Goal: Transaction & Acquisition: Purchase product/service

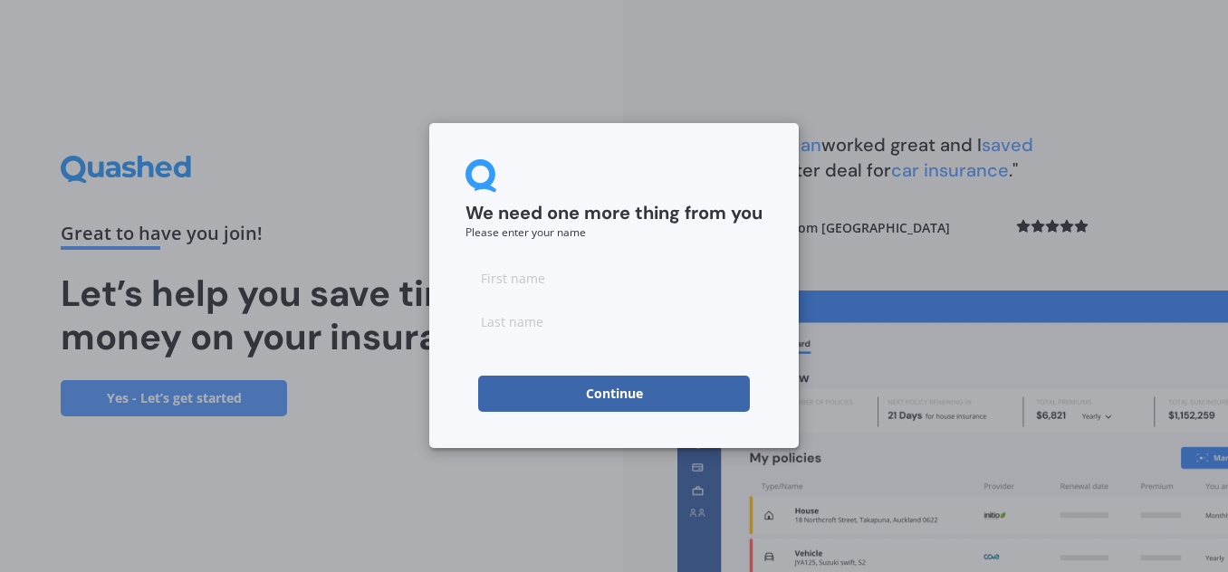
click at [587, 284] on input at bounding box center [614, 278] width 297 height 36
type input "[PERSON_NAME]"
click at [529, 228] on small "Please enter your name" at bounding box center [526, 232] width 120 height 15
click at [544, 409] on button "Continue" at bounding box center [614, 394] width 272 height 36
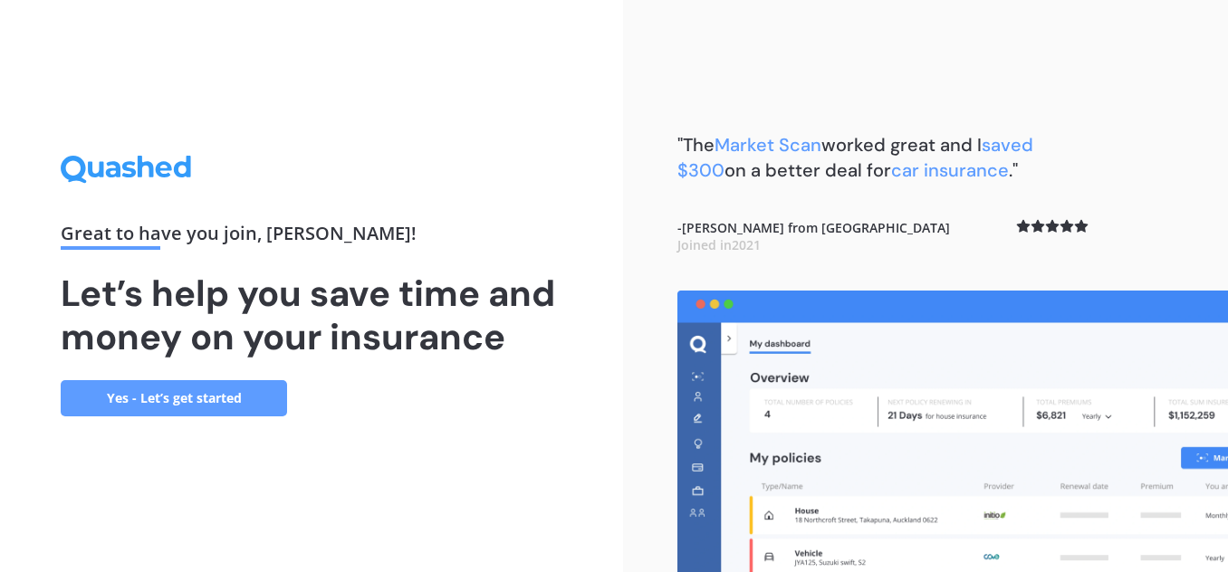
click at [241, 403] on link "Yes - Let’s get started" at bounding box center [174, 398] width 226 height 36
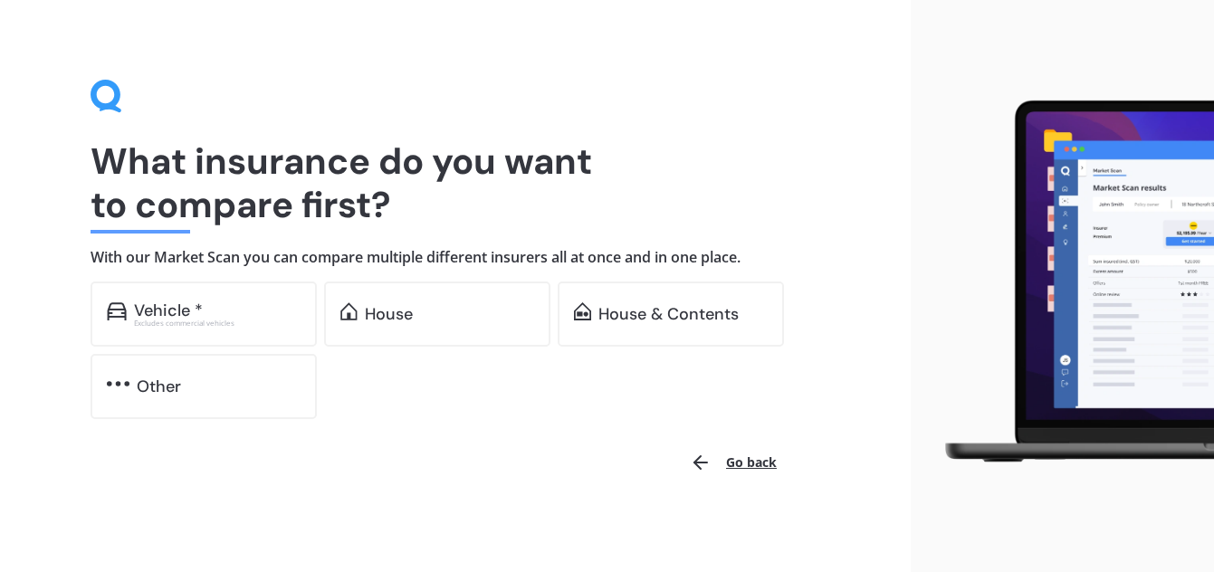
scroll to position [14, 0]
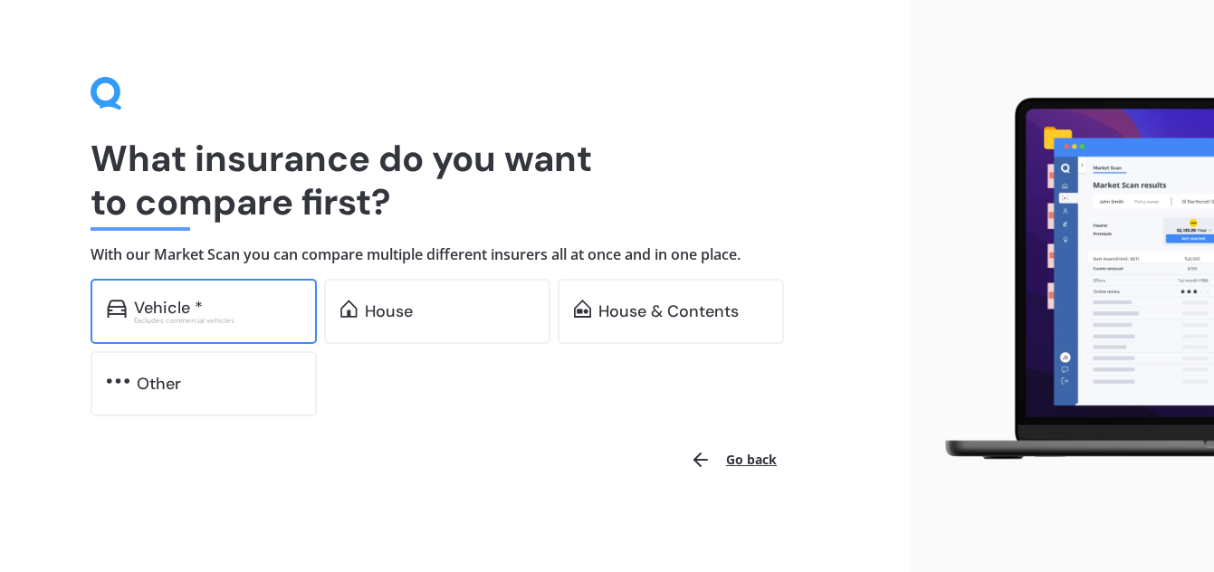
click at [175, 321] on div "Excludes commercial vehicles" at bounding box center [217, 320] width 167 height 7
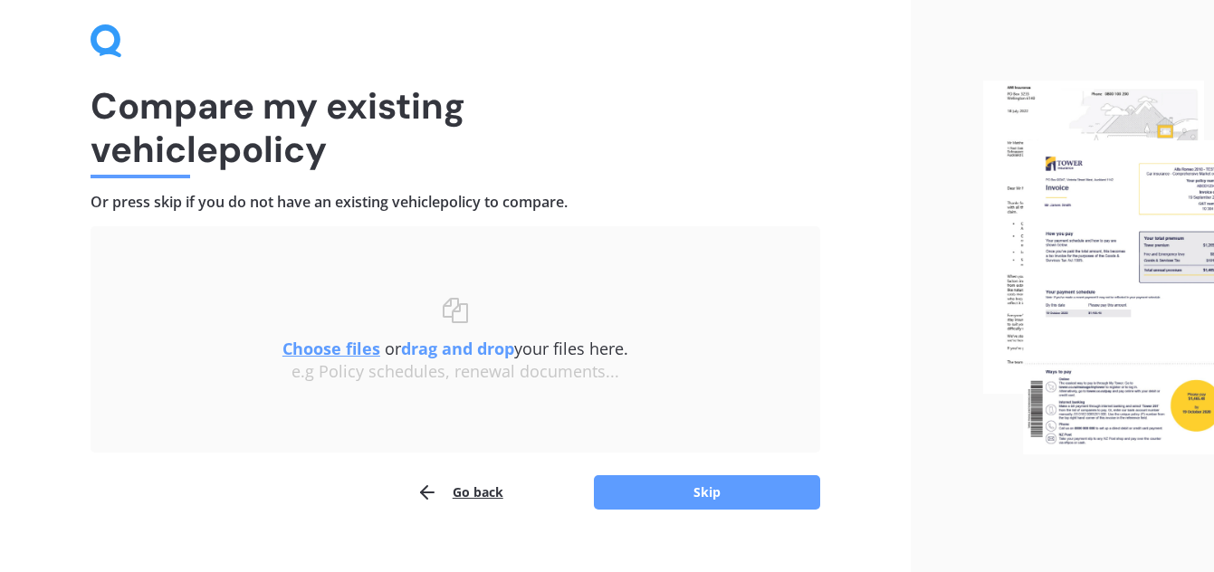
scroll to position [95, 0]
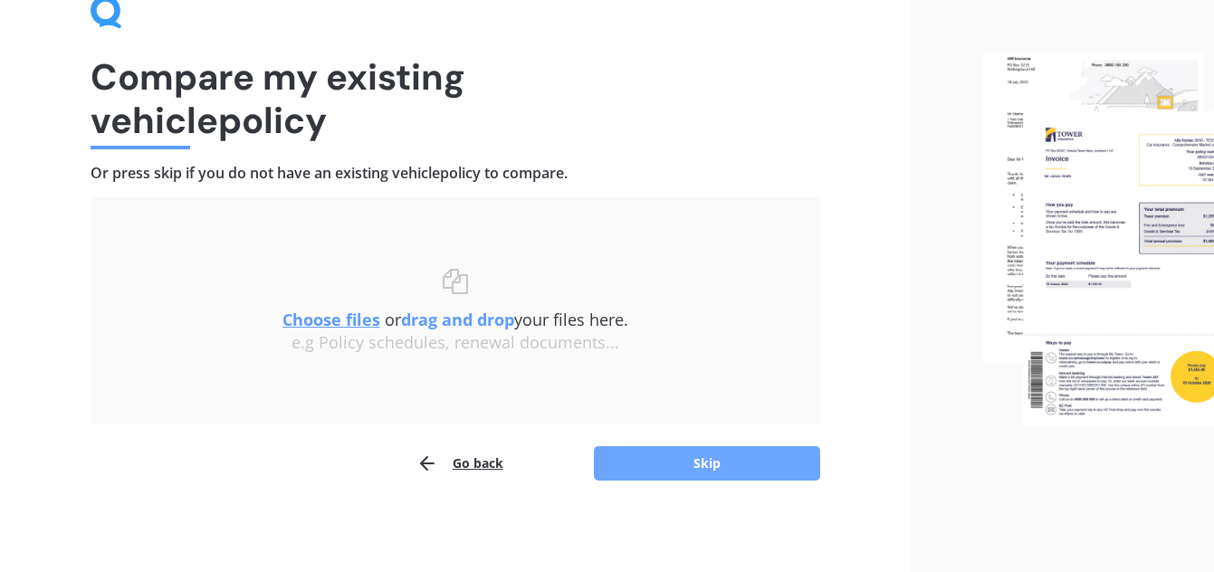
click at [751, 462] on button "Skip" at bounding box center [707, 463] width 226 height 34
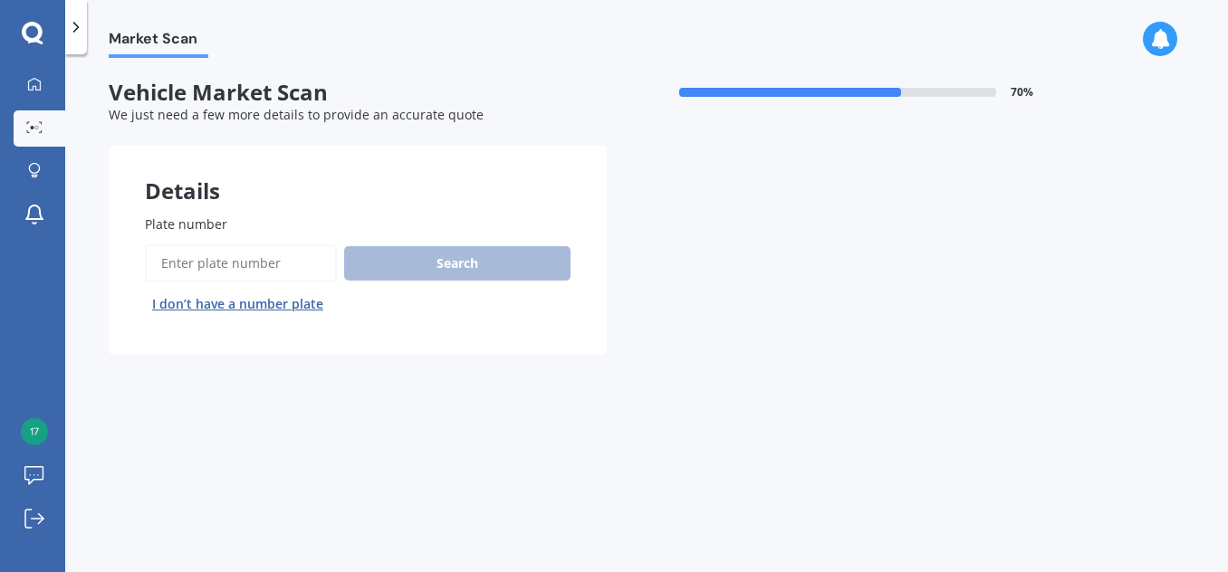
click at [216, 269] on input "Plate number" at bounding box center [241, 264] width 192 height 38
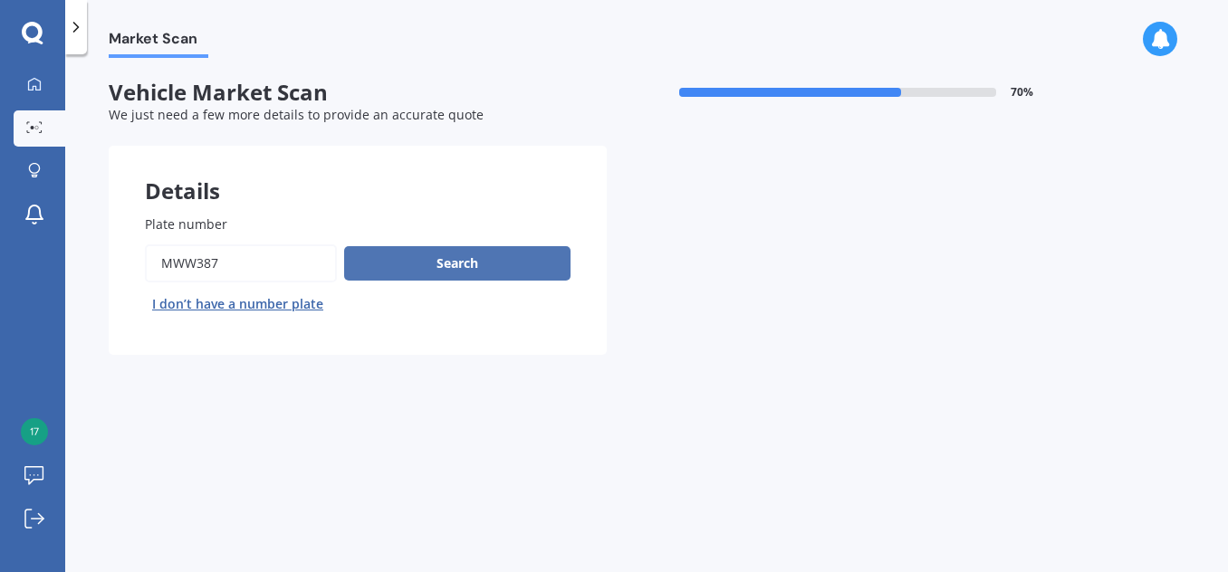
type input "mww387"
click at [413, 262] on button "Search" at bounding box center [457, 263] width 226 height 34
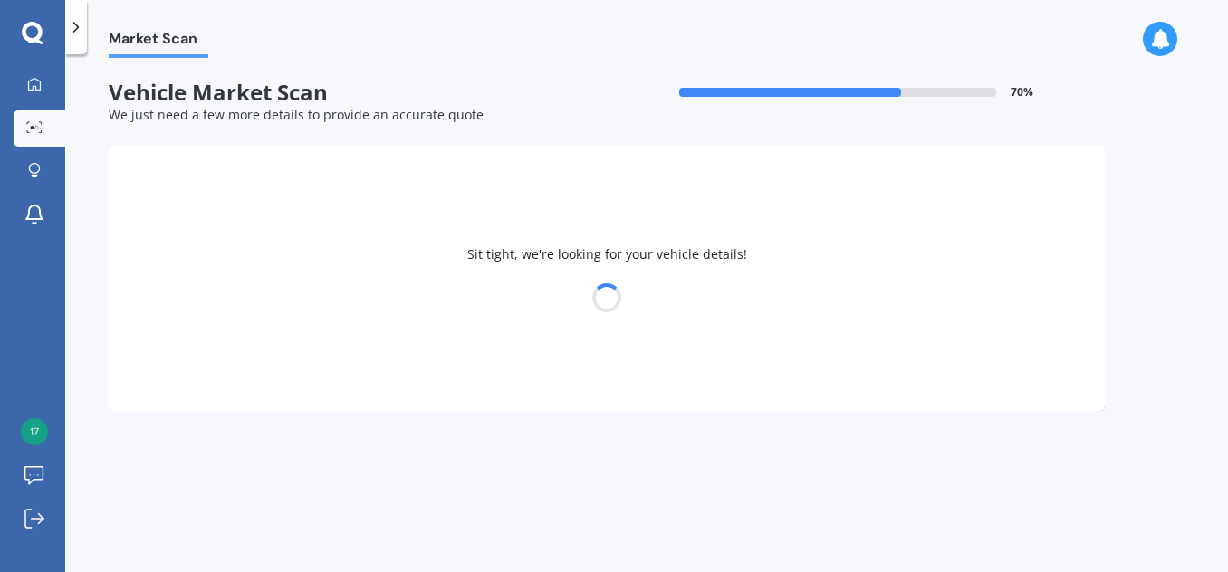
select select "HOLDEN"
select select "COMMODORE"
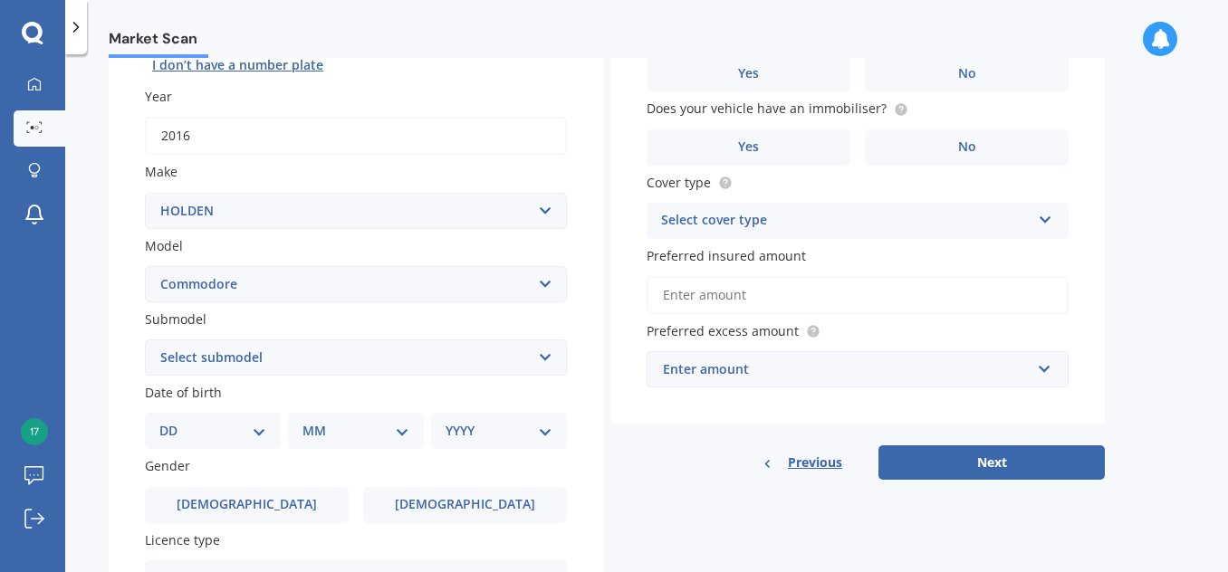
scroll to position [272, 0]
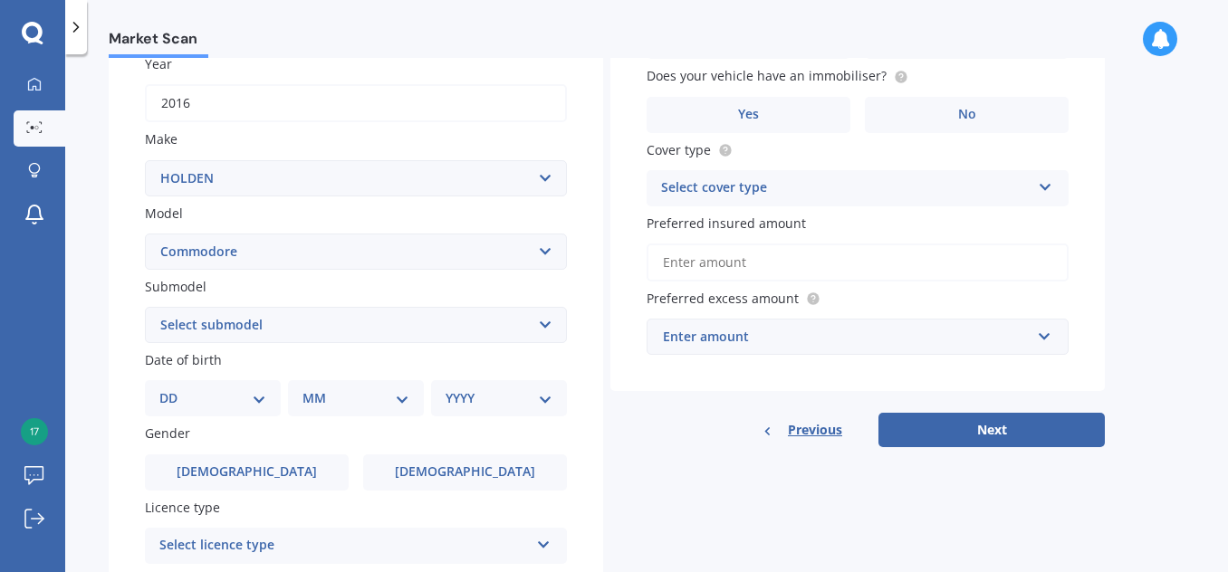
click at [259, 316] on select "Select submodel 4 Cyl 2.0 Litre 50th Anniversary V6 6 Cyl 3.8 Litre Acclaim V6 …" at bounding box center [356, 325] width 422 height 36
select select "SSV REDLINE 6.2 V8"
click at [145, 307] on select "Select submodel 4 Cyl 2.0 Litre 50th Anniversary V6 6 Cyl 3.8 Litre Acclaim V6 …" at bounding box center [356, 325] width 422 height 36
click at [120, 323] on div "Plate number Search I don’t have a number plate Year [DATE] Make Select make AC…" at bounding box center [356, 327] width 494 height 841
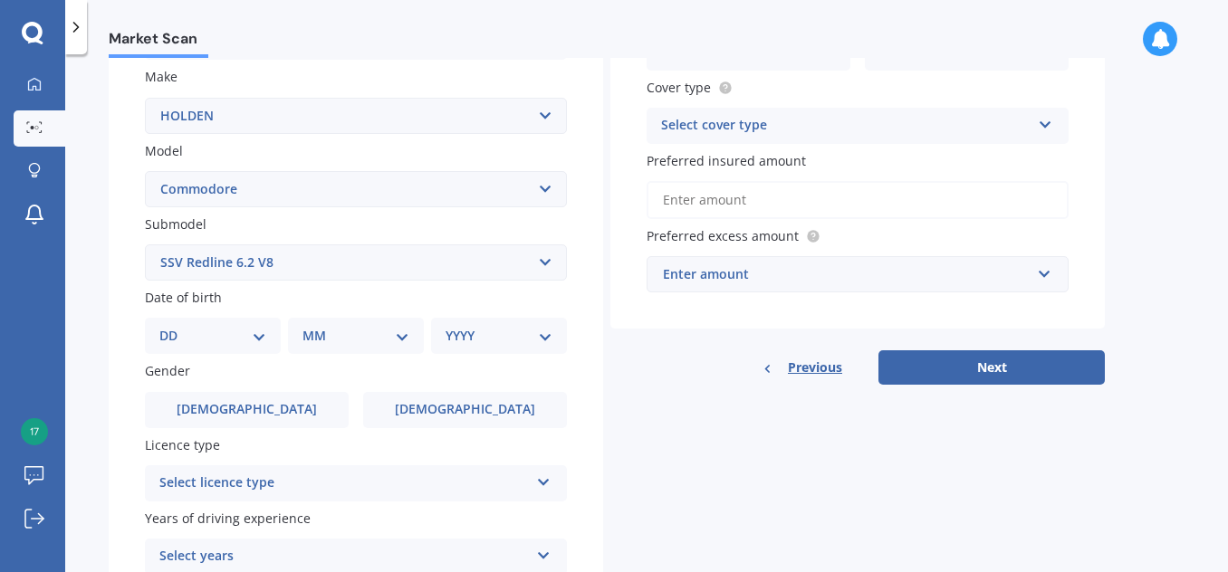
scroll to position [362, 0]
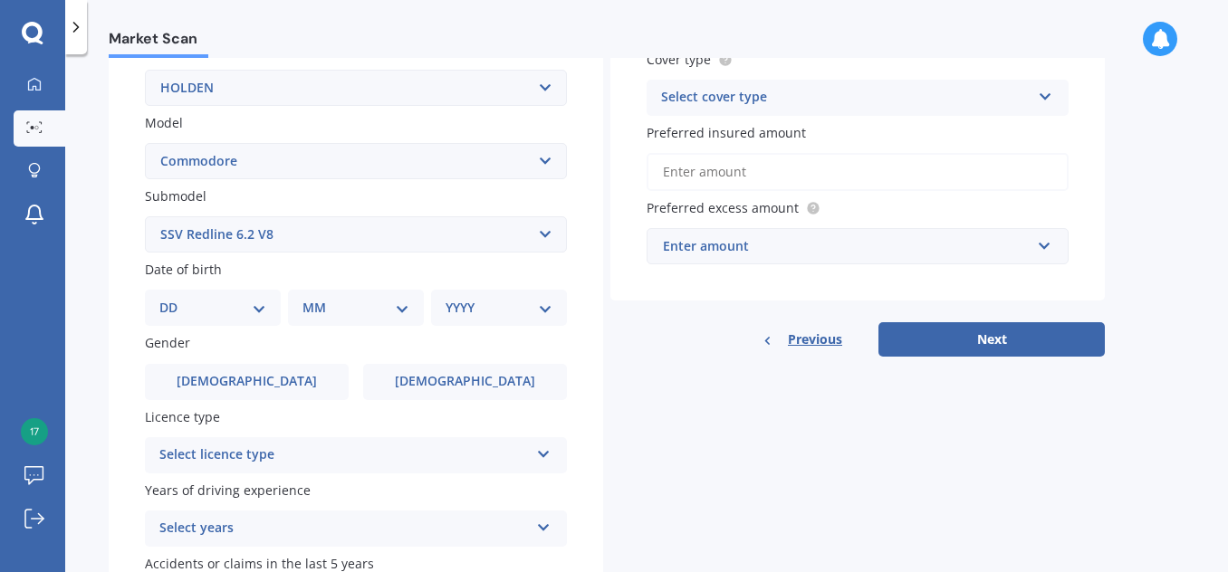
click at [221, 297] on div "DD 01 02 03 04 05 06 07 08 09 10 11 12 13 14 15 16 17 18 19 20 21 22 23 24 25 2…" at bounding box center [213, 308] width 136 height 36
click at [216, 309] on select "DD 01 02 03 04 05 06 07 08 09 10 11 12 13 14 15 16 17 18 19 20 21 22 23 24 25 2…" at bounding box center [212, 308] width 107 height 20
select select "18"
click at [174, 298] on select "DD 01 02 03 04 05 06 07 08 09 10 11 12 13 14 15 16 17 18 19 20 21 22 23 24 25 2…" at bounding box center [212, 308] width 107 height 20
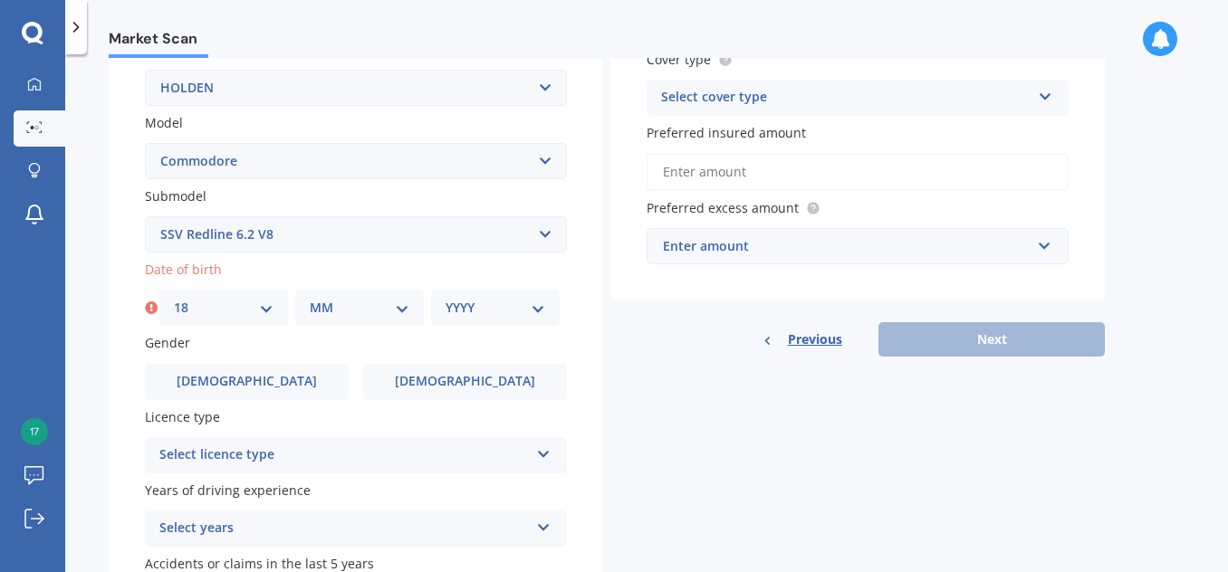
click at [333, 308] on select "MM 01 02 03 04 05 06 07 08 09 10 11 12" at bounding box center [360, 308] width 100 height 20
click at [310, 298] on select "MM 01 02 03 04 05 06 07 08 09 10 11 12" at bounding box center [360, 308] width 100 height 20
click at [324, 298] on select "MM 01 02 03 04 05 06 07 08 09 10 11 12" at bounding box center [360, 308] width 100 height 20
select select "05"
click at [310, 298] on select "MM 01 02 03 04 05 06 07 08 09 10 11 12" at bounding box center [360, 308] width 100 height 20
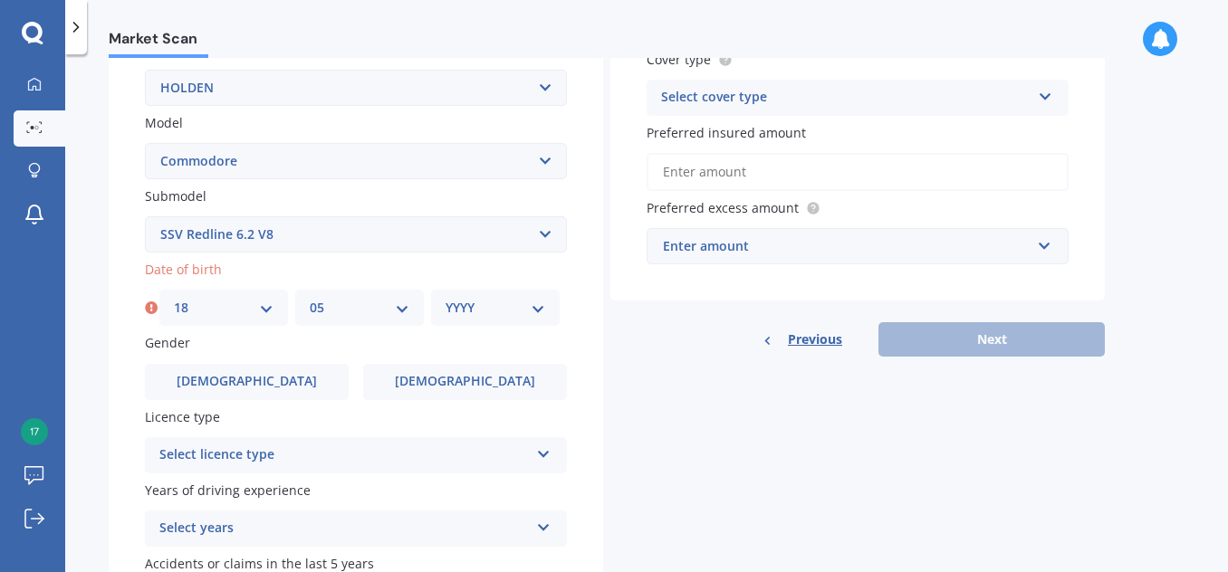
click at [453, 299] on select "YYYY 2025 2024 2023 2022 2021 2020 2019 2018 2017 2016 2015 2014 2013 2012 2011…" at bounding box center [496, 308] width 100 height 20
select select "1987"
click at [446, 298] on select "YYYY 2025 2024 2023 2022 2021 2020 2019 2018 2017 2016 2015 2014 2013 2012 2011…" at bounding box center [496, 308] width 100 height 20
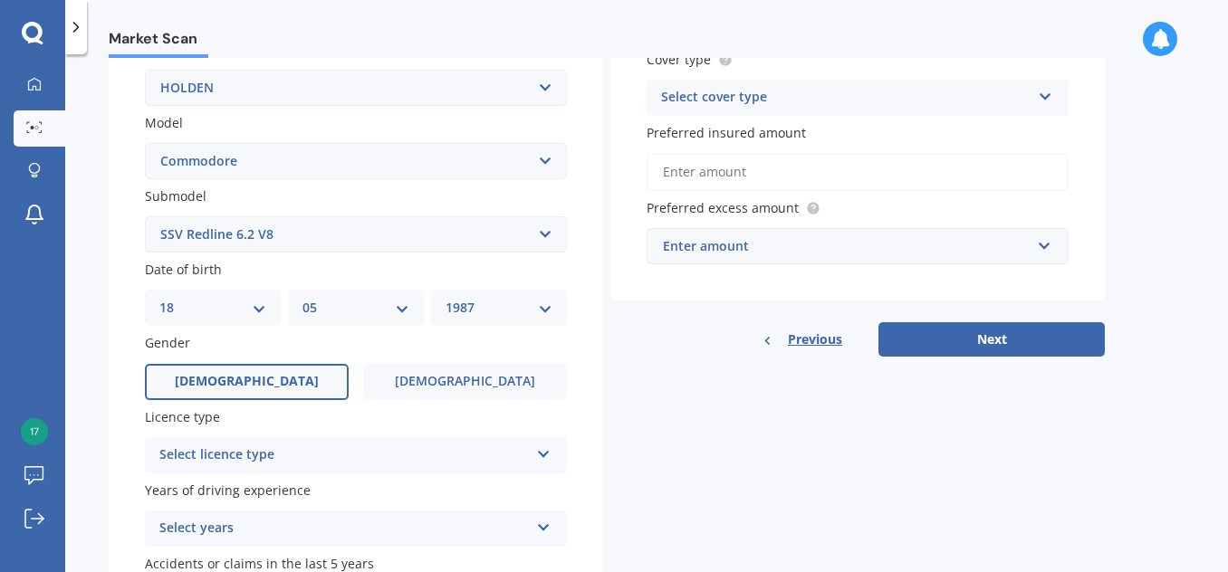
click at [255, 381] on span "[DEMOGRAPHIC_DATA]" at bounding box center [247, 381] width 144 height 15
click at [0, 0] on input "[DEMOGRAPHIC_DATA]" at bounding box center [0, 0] width 0 height 0
click at [172, 456] on div "Select licence type" at bounding box center [344, 456] width 370 height 22
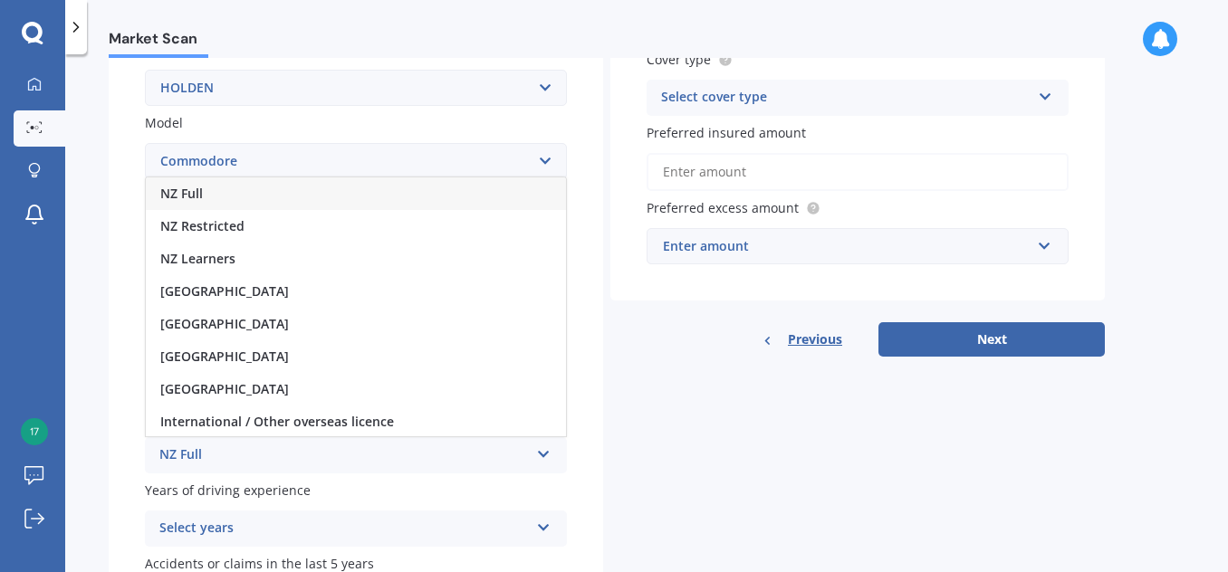
click at [182, 203] on div "NZ Full" at bounding box center [356, 194] width 420 height 33
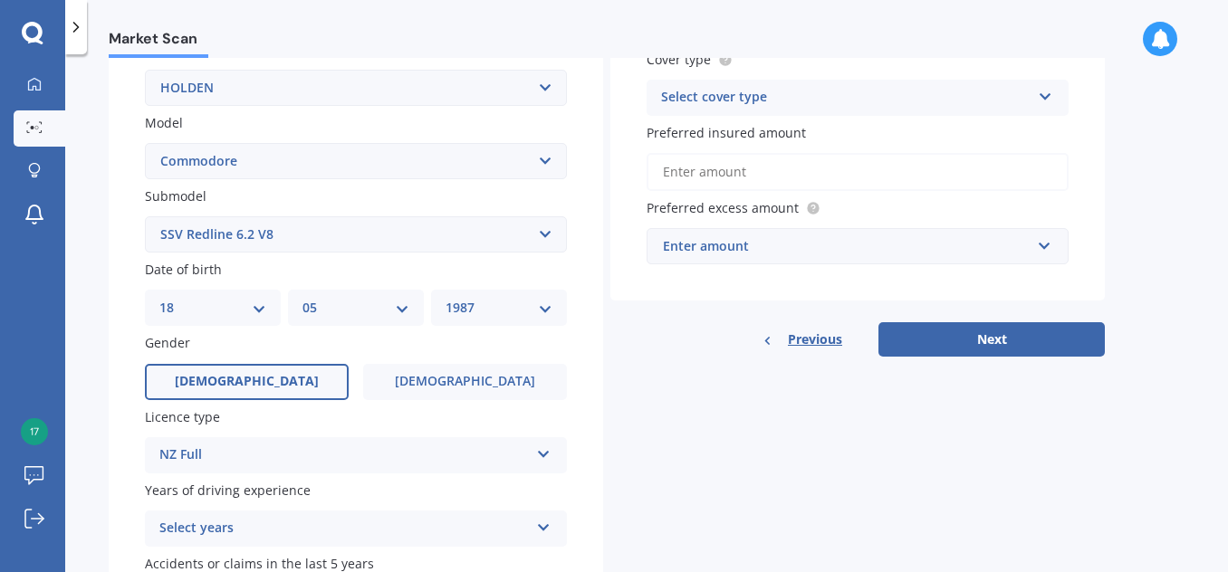
click at [103, 336] on div "Market Scan Vehicle Market Scan 70 % We just need a few more details to provide…" at bounding box center [646, 317] width 1163 height 518
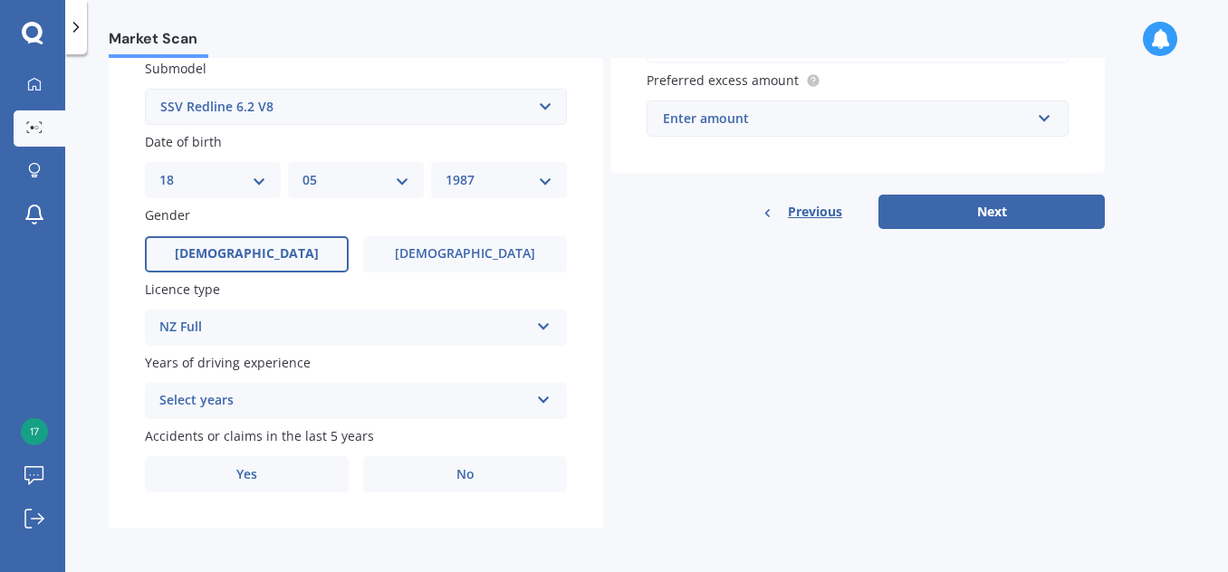
scroll to position [494, 0]
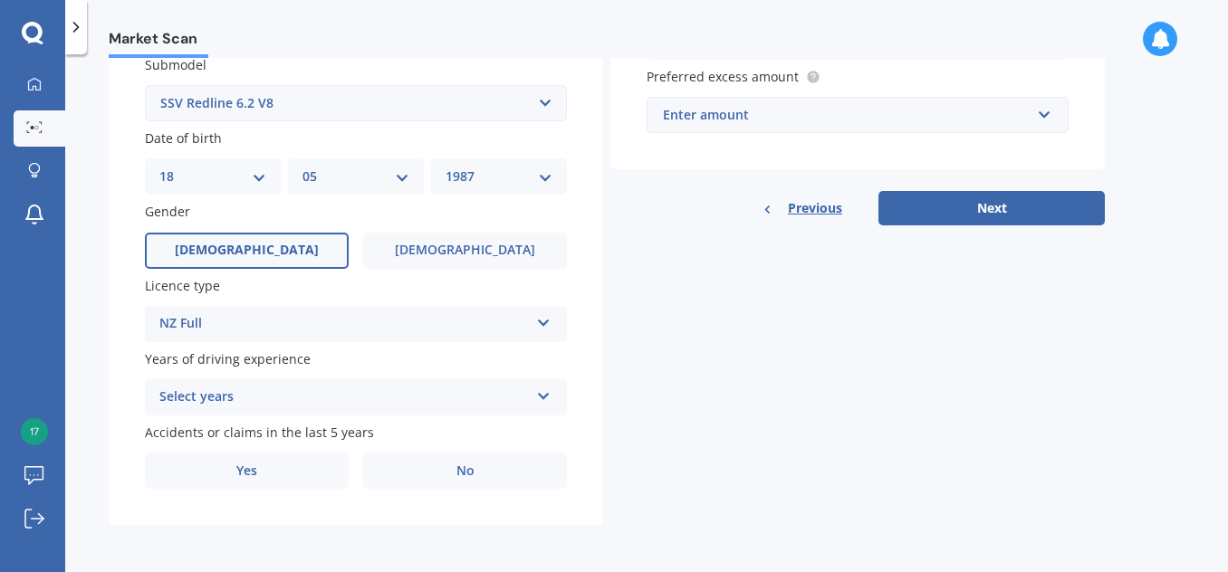
click at [192, 403] on div "Select years" at bounding box center [344, 398] width 370 height 22
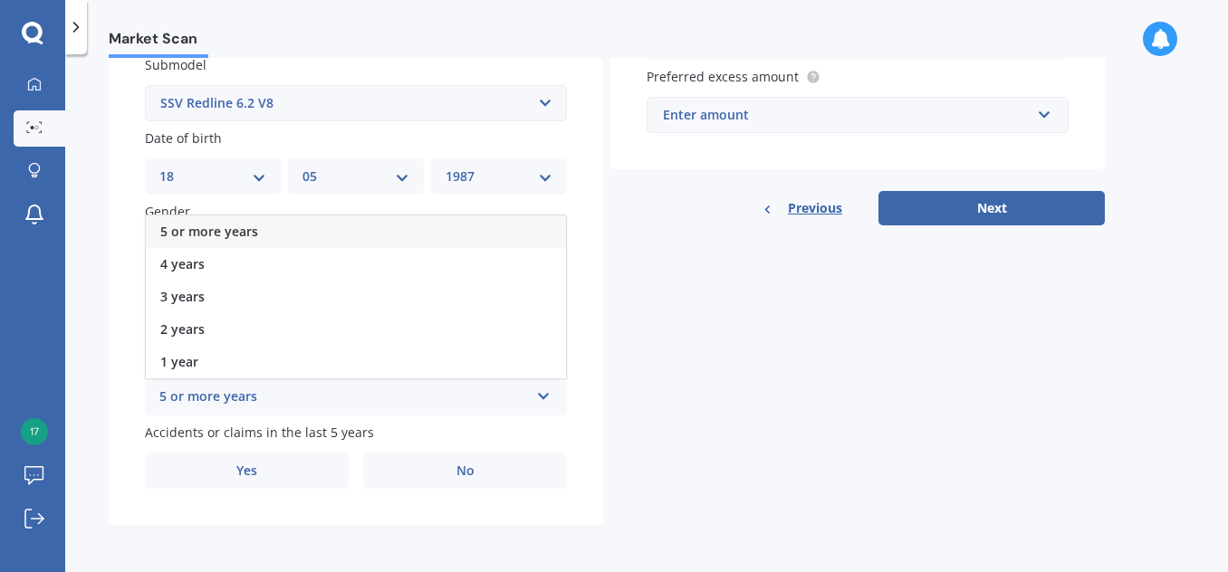
click at [229, 240] on div "5 or more years" at bounding box center [356, 232] width 420 height 33
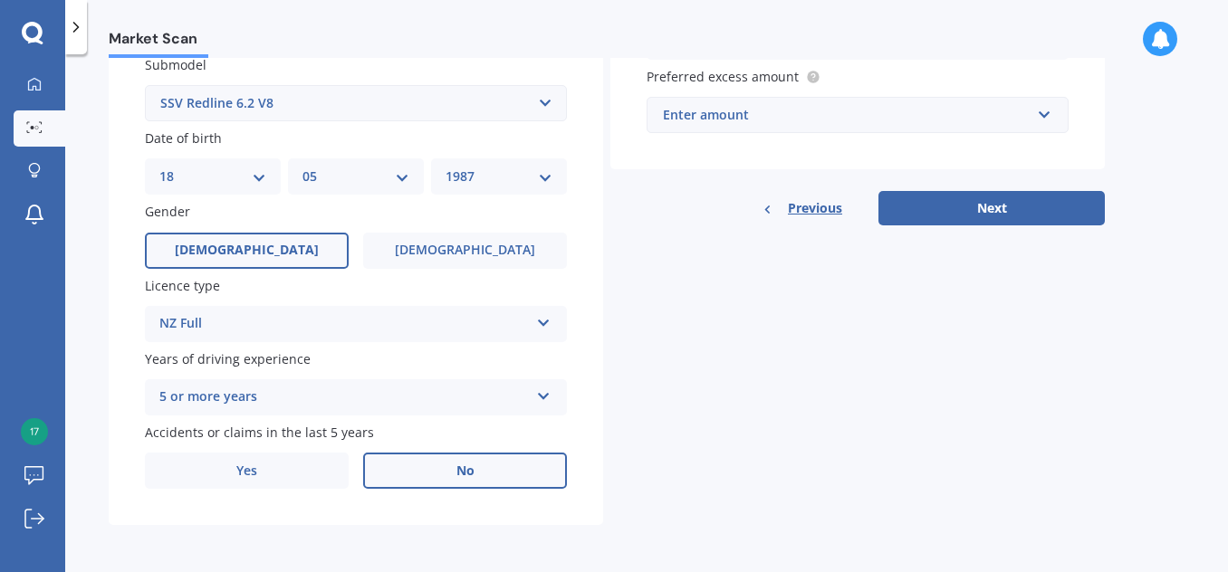
click at [432, 475] on label "No" at bounding box center [465, 471] width 204 height 36
click at [0, 0] on input "No" at bounding box center [0, 0] width 0 height 0
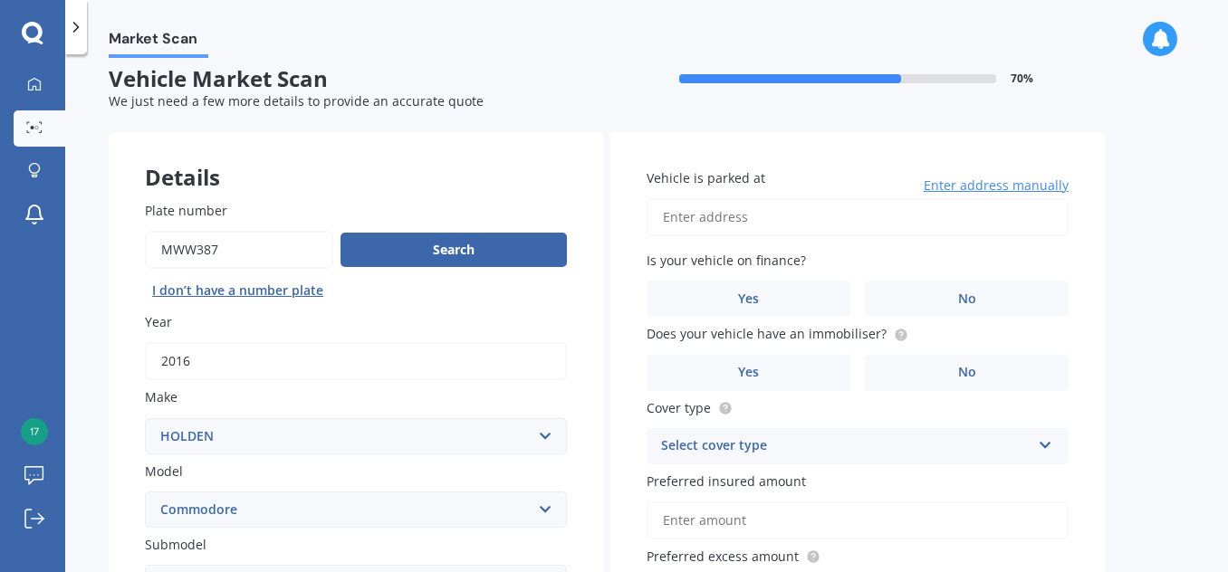
scroll to position [0, 0]
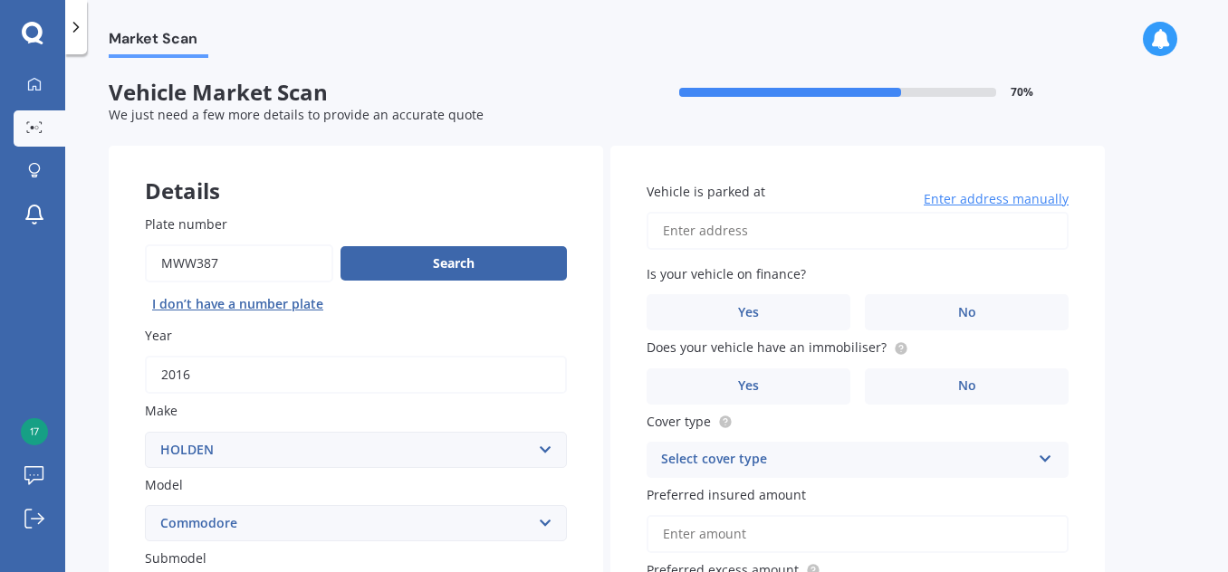
click at [732, 232] on input "Vehicle is parked at" at bounding box center [858, 231] width 422 height 38
type input "[STREET_ADDRESS][PERSON_NAME][PERSON_NAME]"
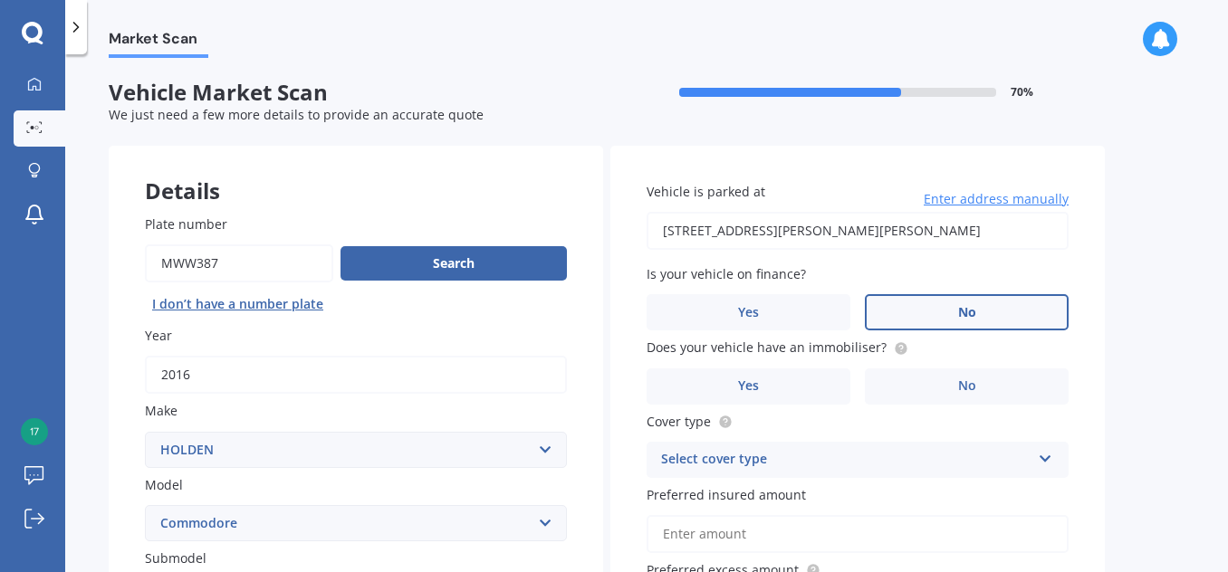
click at [961, 308] on span "No" at bounding box center [967, 312] width 18 height 15
click at [0, 0] on input "No" at bounding box center [0, 0] width 0 height 0
click at [895, 352] on circle at bounding box center [901, 348] width 12 height 12
click at [767, 383] on label "Yes" at bounding box center [749, 387] width 204 height 36
click at [0, 0] on input "Yes" at bounding box center [0, 0] width 0 height 0
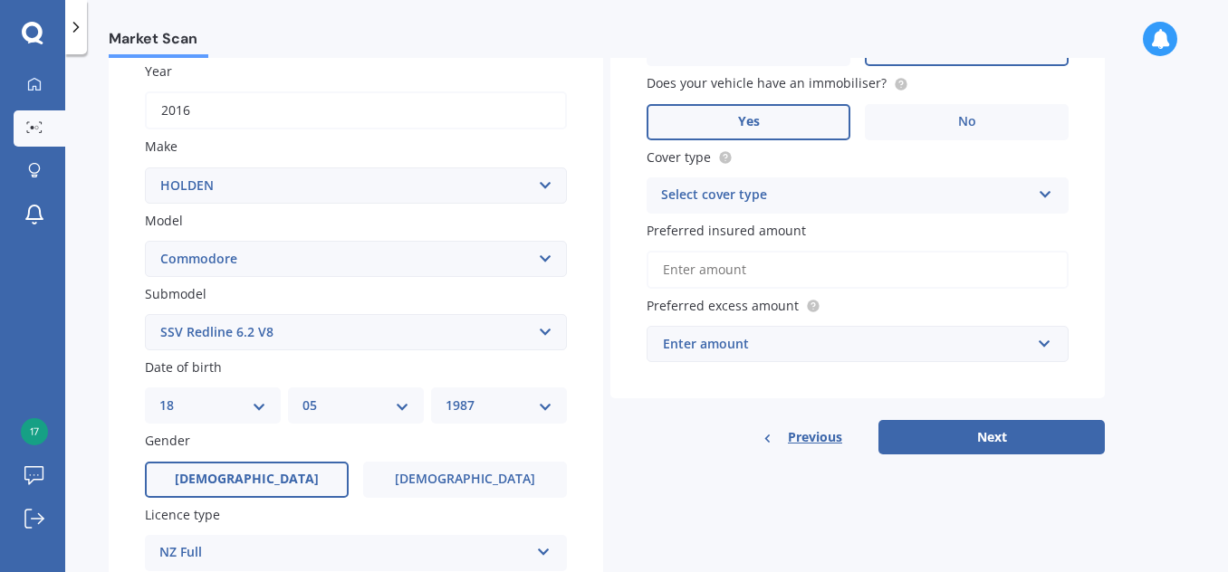
scroll to position [272, 0]
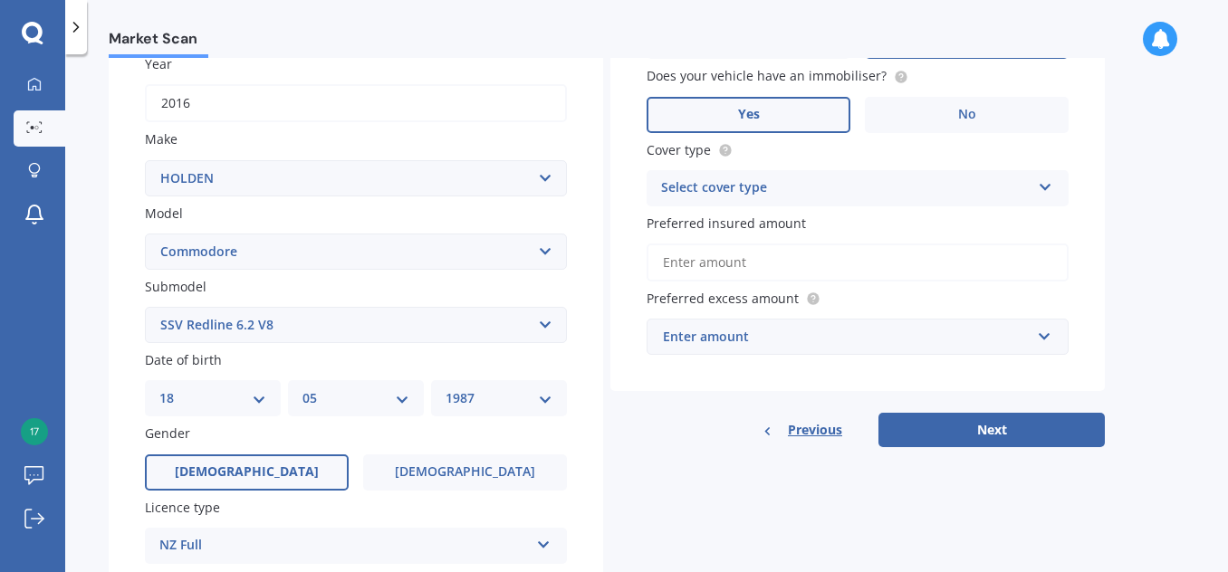
click at [755, 186] on div "Select cover type" at bounding box center [846, 189] width 370 height 22
click at [743, 219] on span "Comprehensive" at bounding box center [710, 223] width 96 height 17
click at [792, 262] on input "Preferred insured amount" at bounding box center [858, 263] width 422 height 38
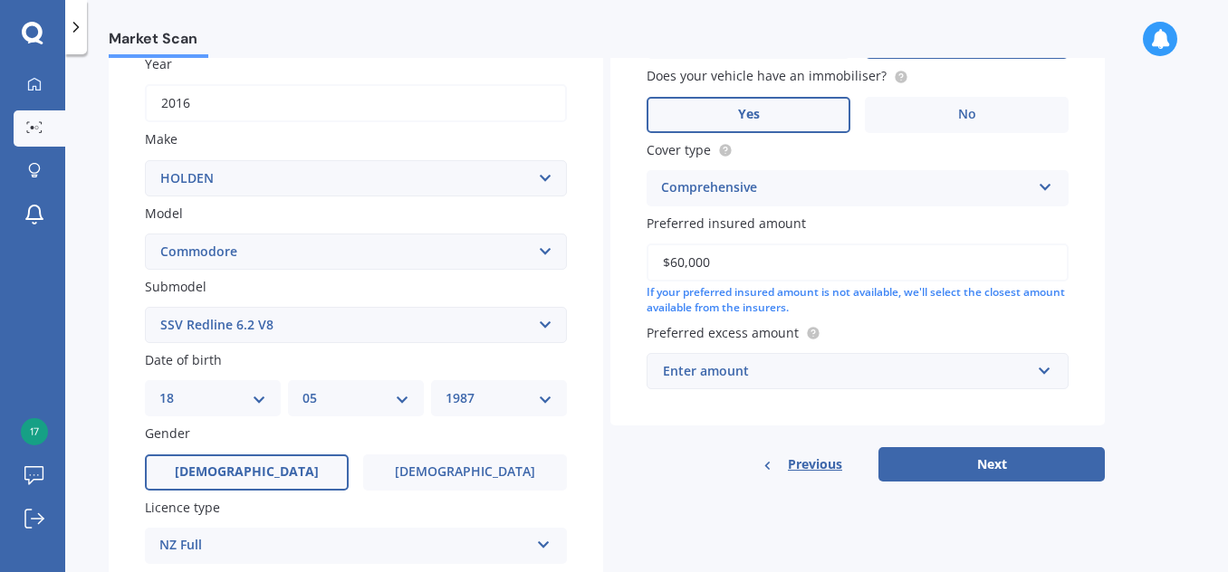
type input "$60,000"
click at [890, 379] on div "Enter amount" at bounding box center [847, 371] width 368 height 20
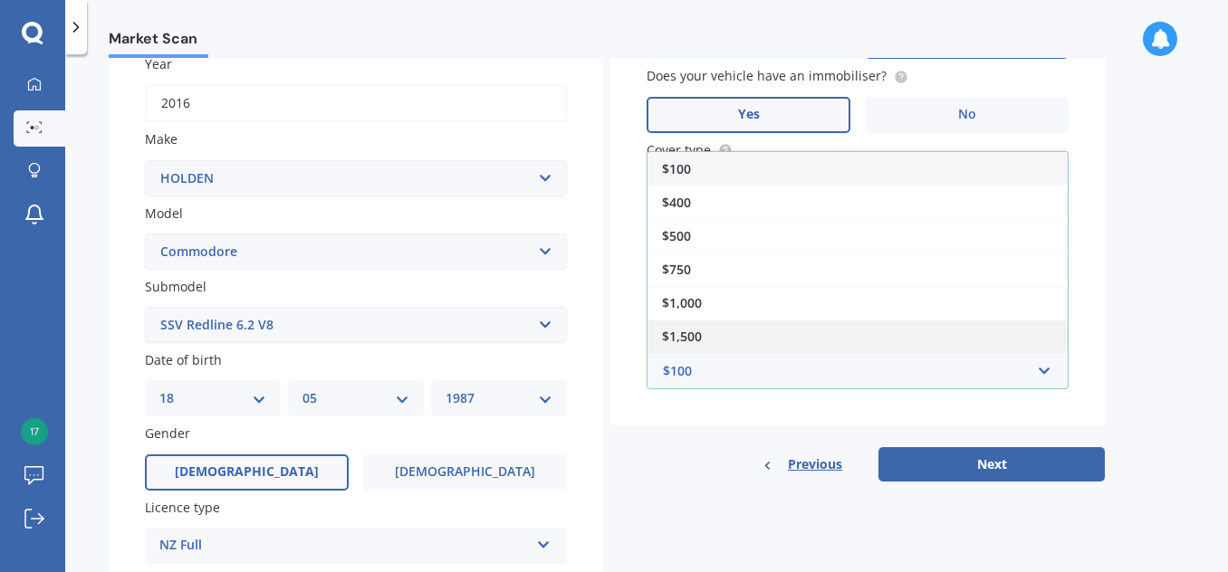
click at [797, 338] on div "$1,500" at bounding box center [858, 337] width 420 height 34
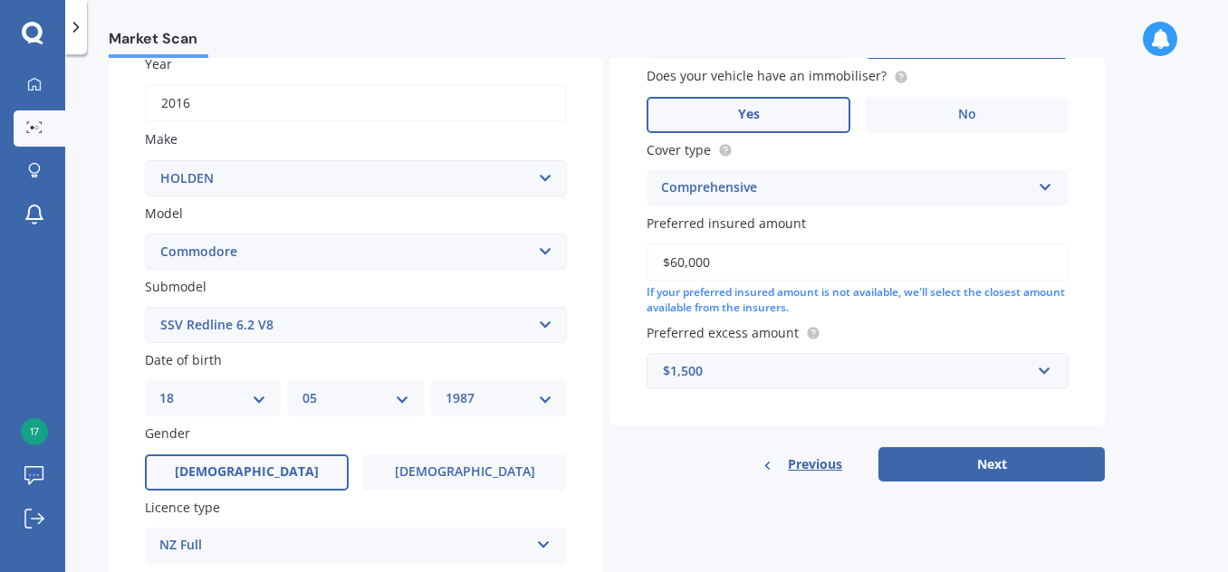
click at [1141, 311] on div "Market Scan Vehicle Market Scan 70 % We just need a few more details to provide…" at bounding box center [646, 317] width 1163 height 518
click at [1015, 461] on button "Next" at bounding box center [991, 464] width 226 height 34
select select "18"
select select "05"
select select "1987"
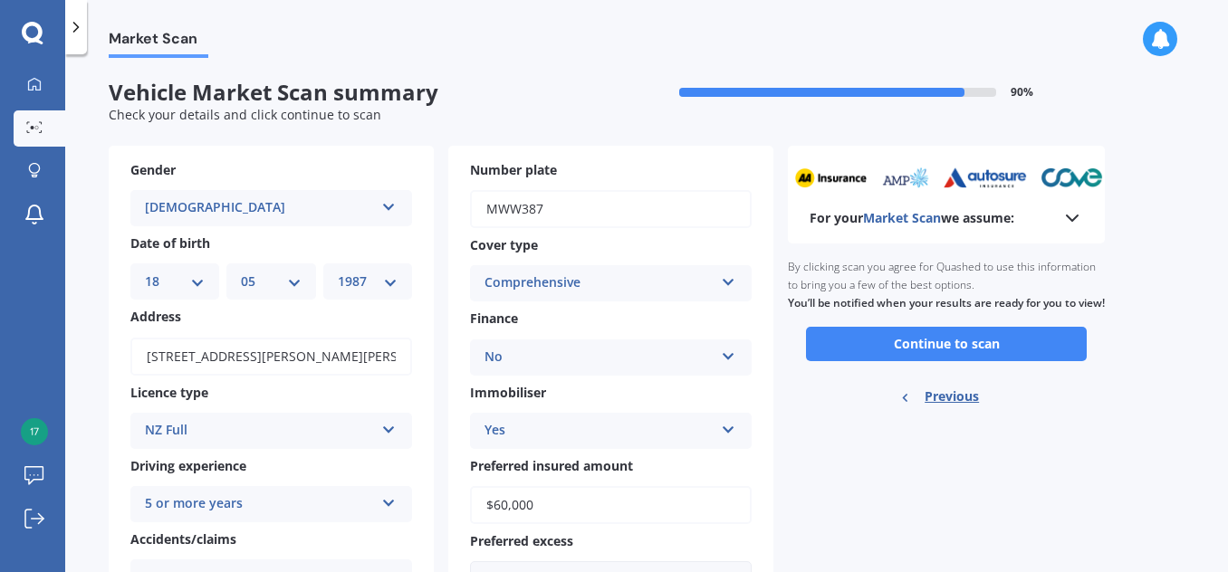
scroll to position [87, 0]
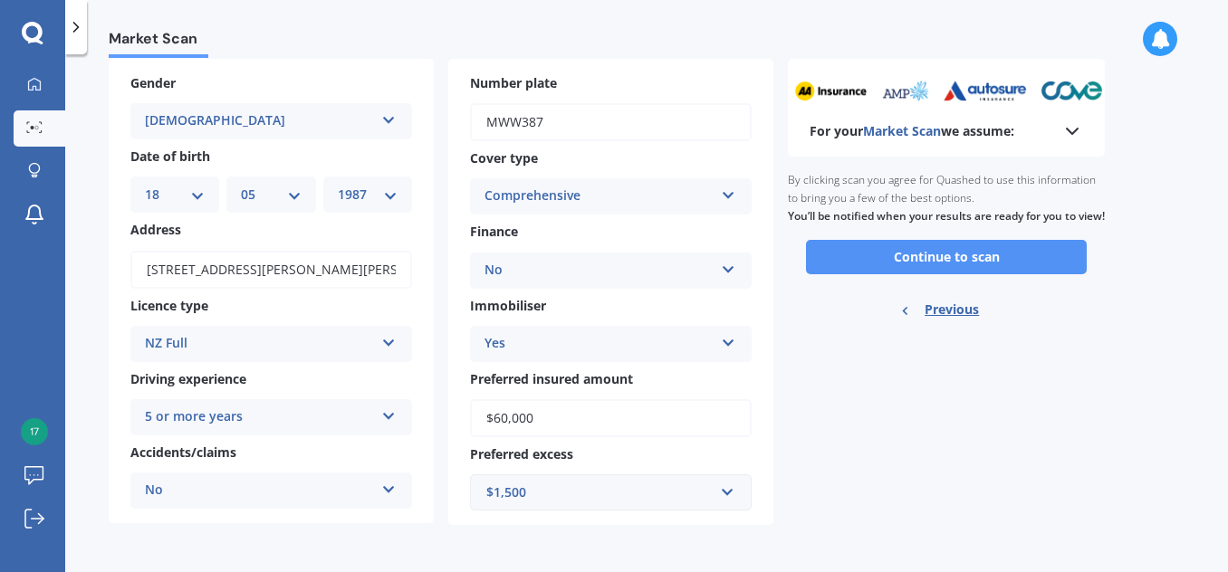
click at [887, 271] on button "Continue to scan" at bounding box center [946, 257] width 281 height 34
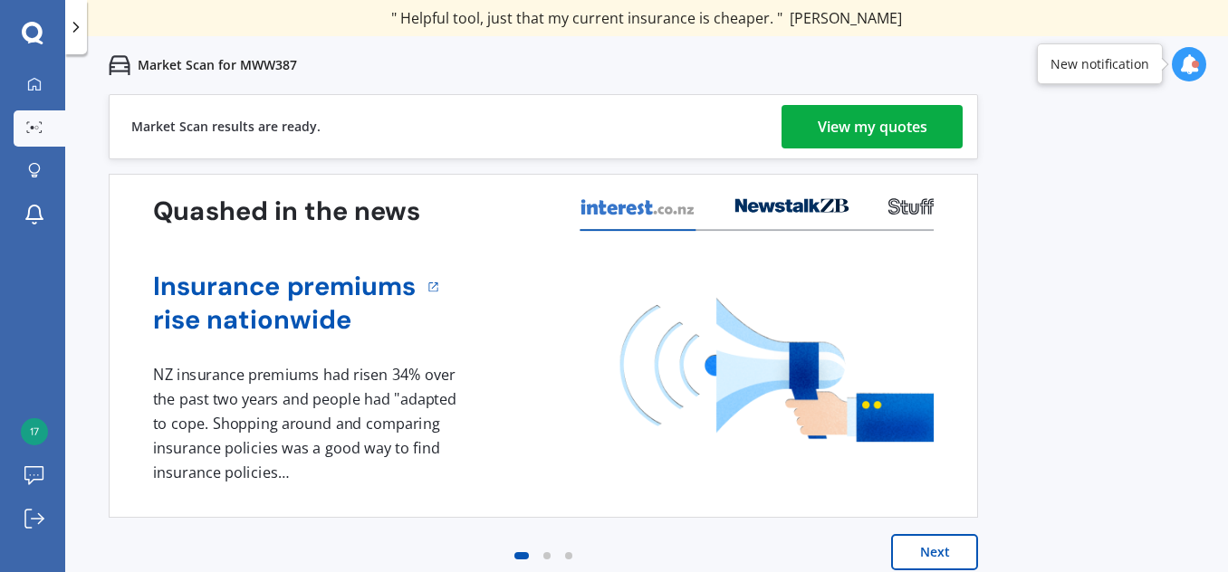
click at [837, 127] on div "View my quotes" at bounding box center [873, 126] width 110 height 43
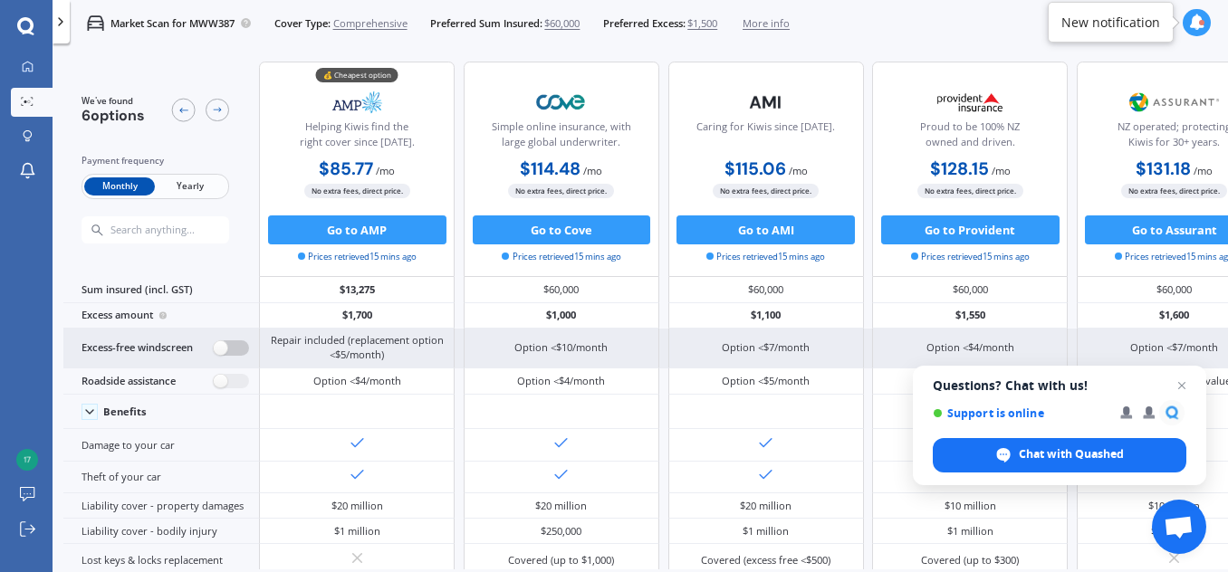
click at [224, 346] on label at bounding box center [231, 348] width 35 height 15
radio input "true"
